Goal: Transaction & Acquisition: Purchase product/service

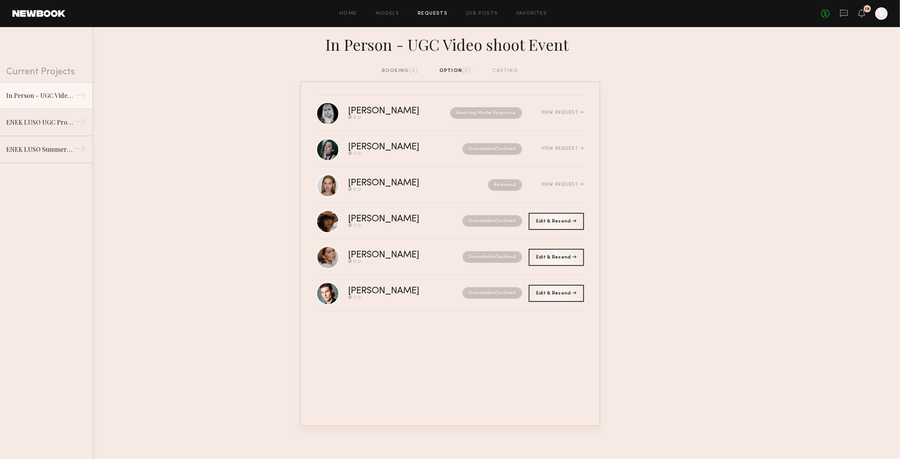
click at [391, 73] on div "booking (4)" at bounding box center [400, 70] width 36 height 9
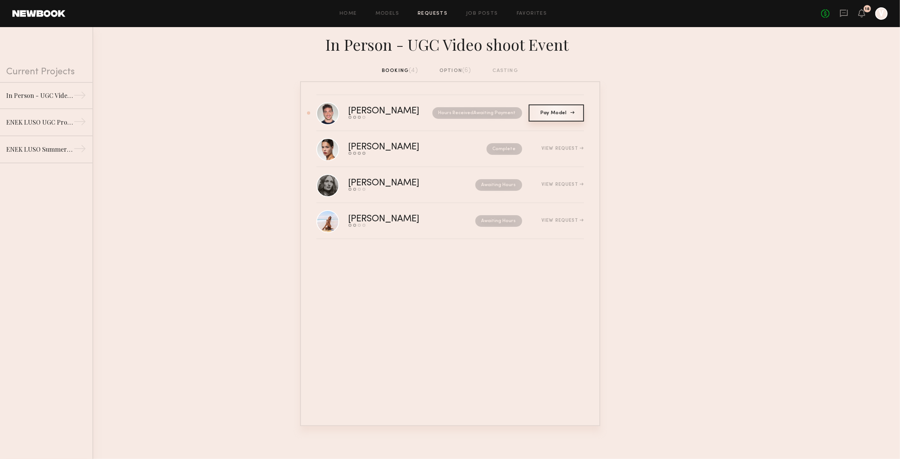
click at [551, 114] on span "Pay Model" at bounding box center [556, 113] width 32 height 5
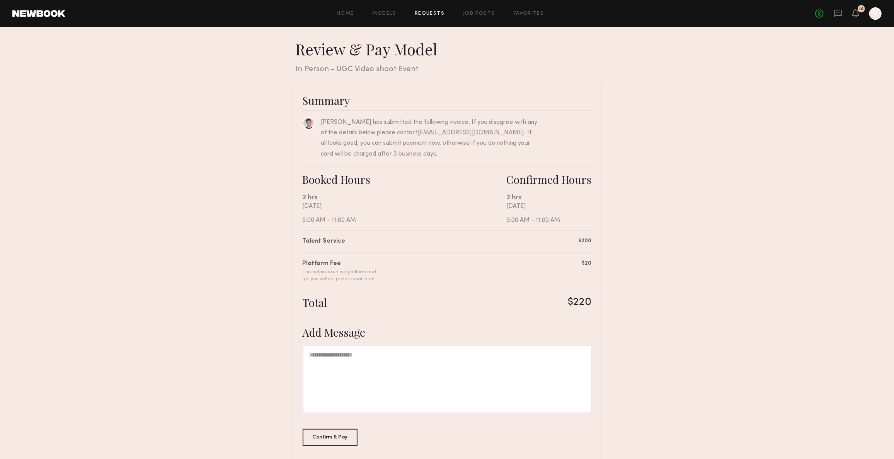
click at [358, 363] on div at bounding box center [447, 379] width 289 height 68
click at [334, 430] on div "Confirm & Pay" at bounding box center [330, 436] width 55 height 17
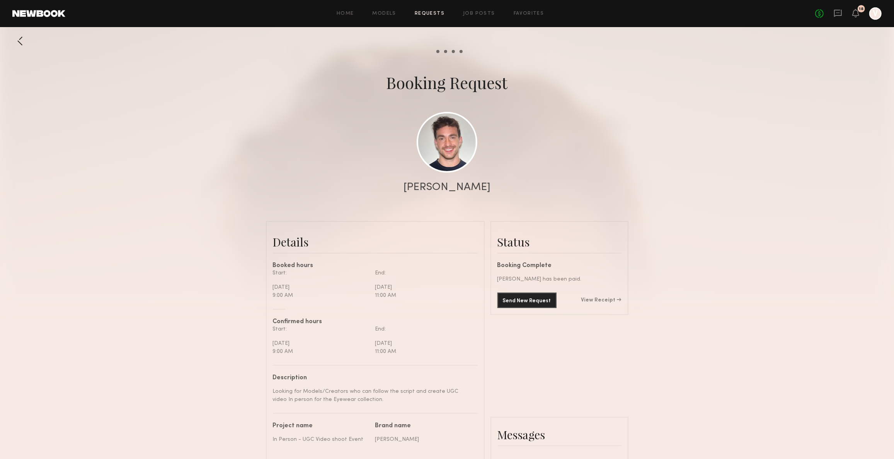
scroll to position [543, 0]
click at [476, 14] on link "Job Posts" at bounding box center [479, 13] width 32 height 5
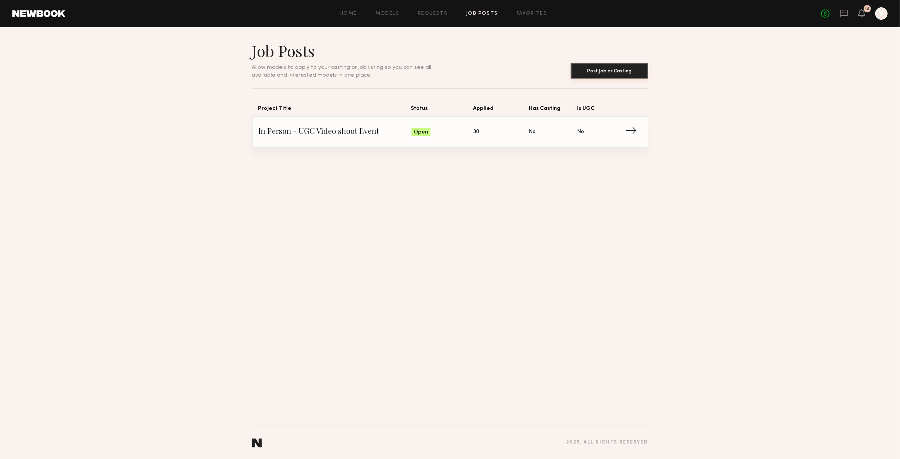
click at [587, 72] on button "Post Job or Casting" at bounding box center [609, 70] width 77 height 15
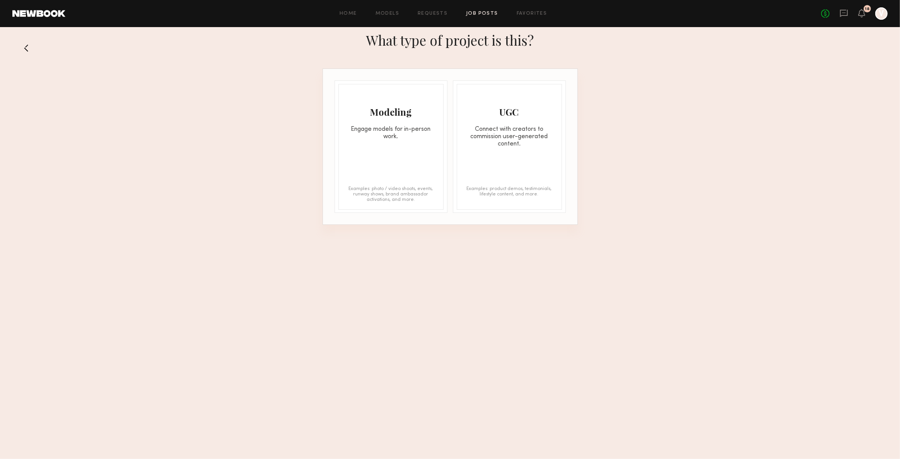
click at [28, 48] on button at bounding box center [29, 48] width 12 height 12
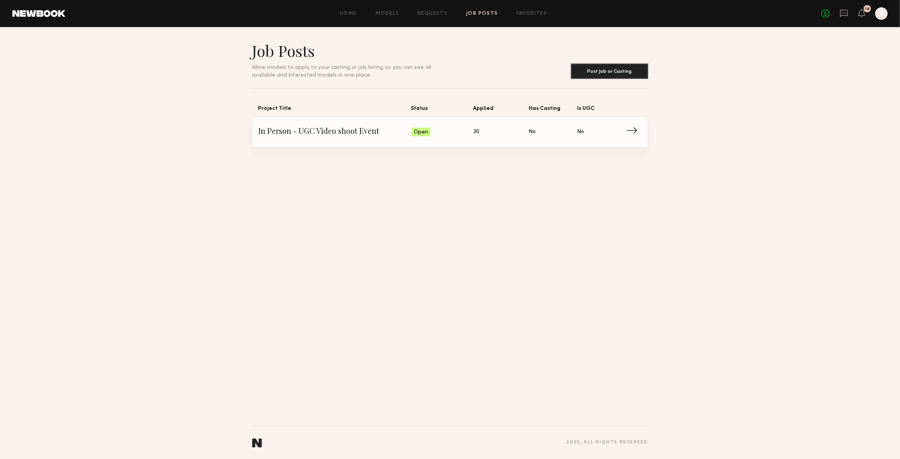
click at [326, 130] on span "In Person - UGC Video shoot Event" at bounding box center [335, 132] width 153 height 12
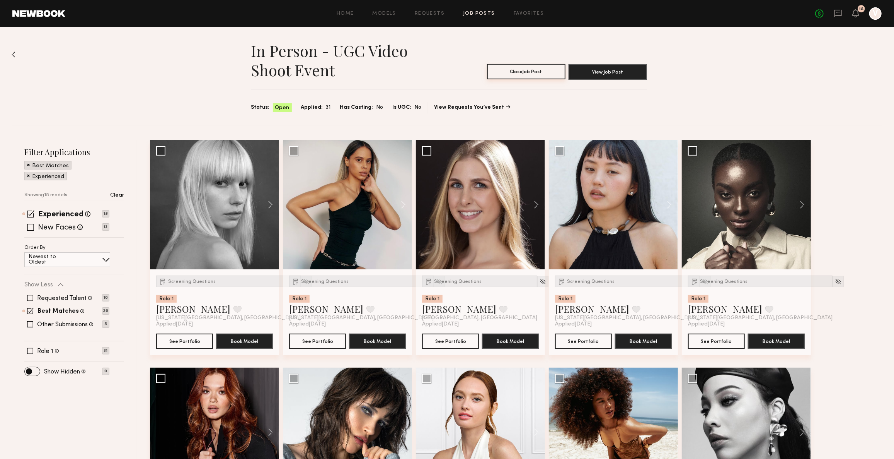
click at [511, 71] on button "Close Job Post" at bounding box center [526, 71] width 78 height 15
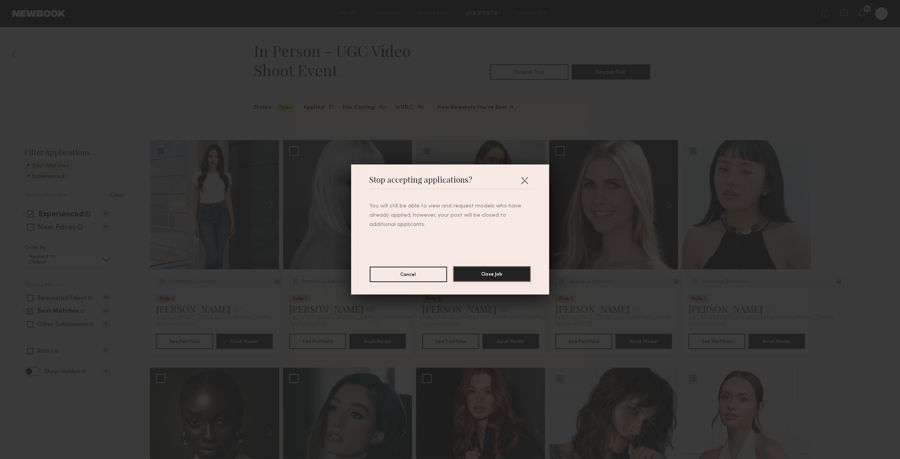
click at [482, 274] on button "Close Job" at bounding box center [491, 273] width 77 height 15
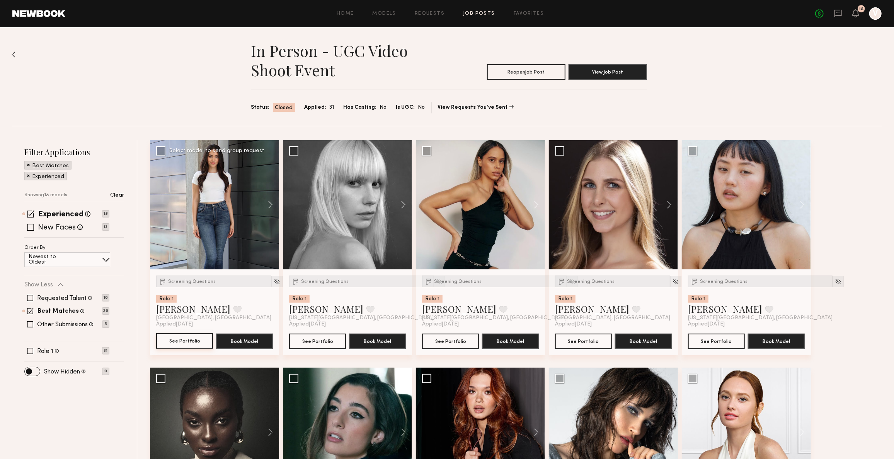
click at [192, 343] on button "See Portfolio" at bounding box center [184, 340] width 57 height 15
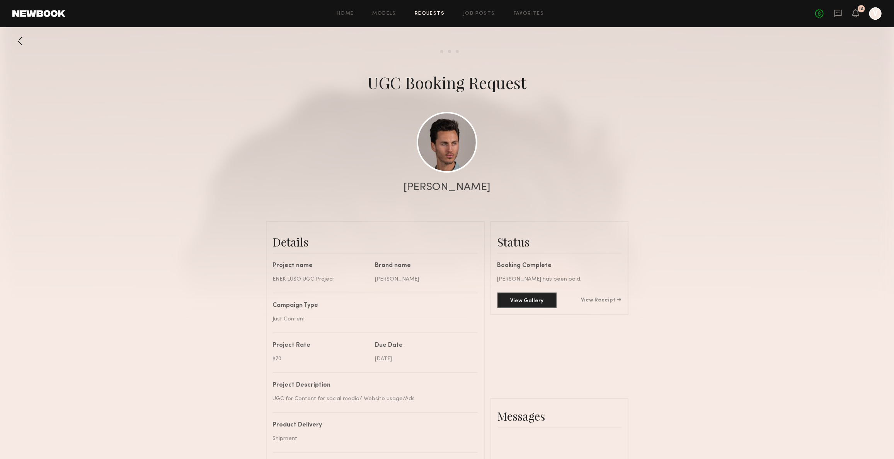
scroll to position [1281, 0]
